Goal: Find specific page/section: Find specific page/section

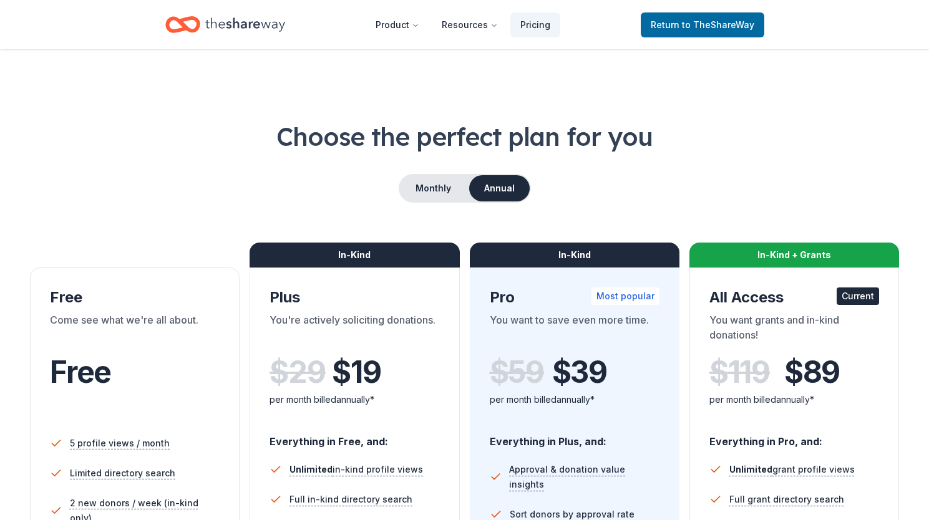
scroll to position [219, 0]
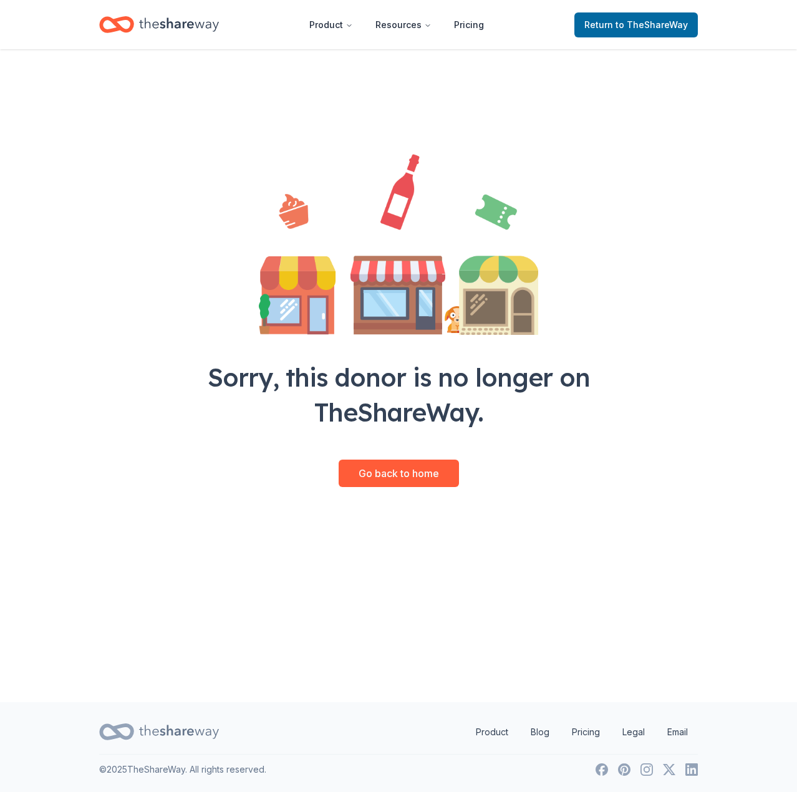
drag, startPoint x: 252, startPoint y: 149, endPoint x: 178, endPoint y: 52, distance: 122.0
click at [252, 149] on div "Sorry, this donor is no longer on TheShareWay. Go back to home" at bounding box center [398, 280] width 479 height 463
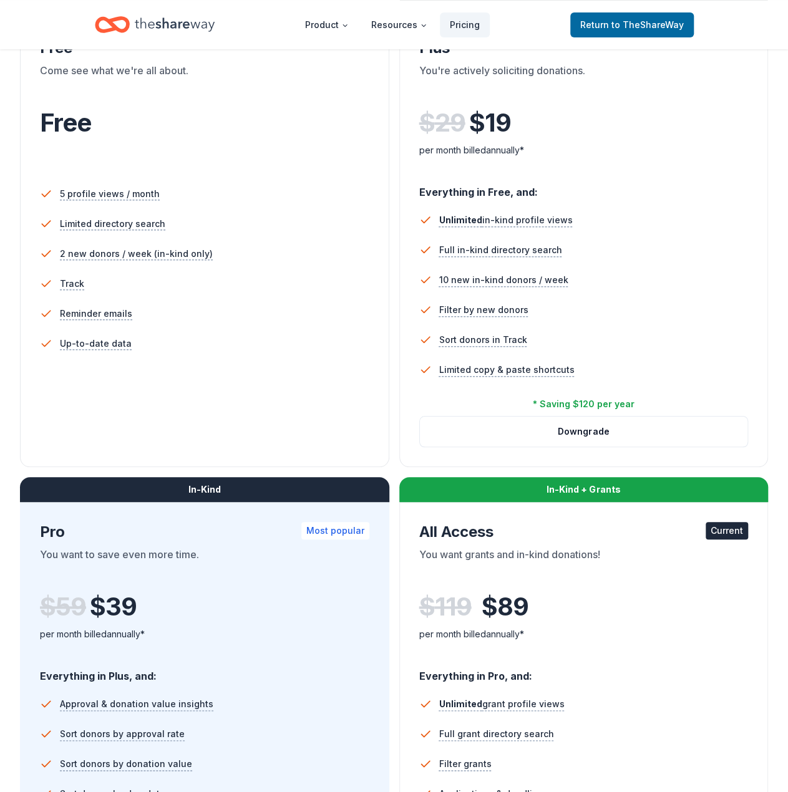
scroll to position [174, 0]
